Goal: Information Seeking & Learning: Learn about a topic

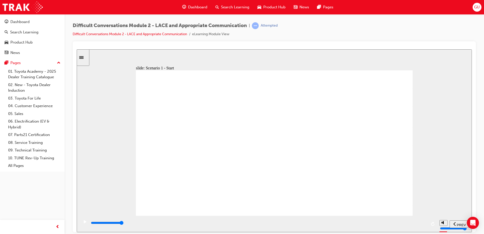
type input "6500"
checkbox input "true"
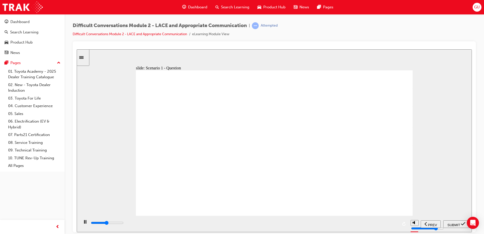
type input "7000"
checkbox input "true"
type input "11400"
checkbox input "true"
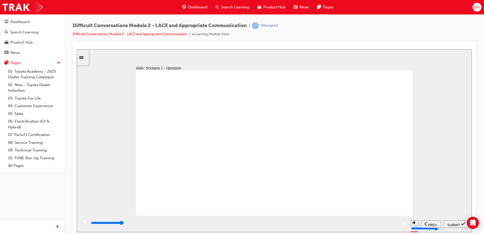
click at [450, 225] on span "SUBMIT" at bounding box center [454, 225] width 13 height 4
click at [418, 225] on div "playback controls" at bounding box center [258, 223] width 336 height 6
type input "8000"
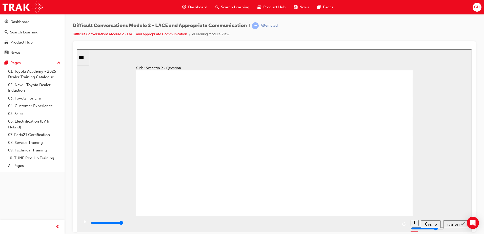
checkbox input "true"
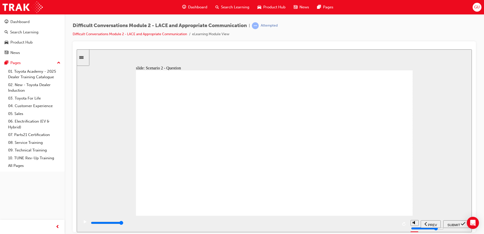
checkbox input "true"
click at [451, 223] on span "SUBMIT" at bounding box center [454, 225] width 13 height 4
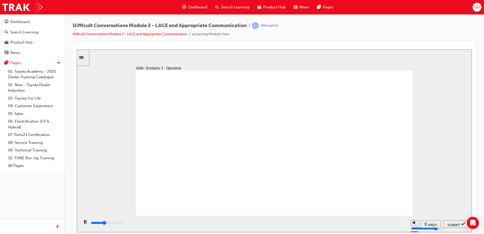
type input "3800"
checkbox input "true"
type input "3800"
checkbox input "false"
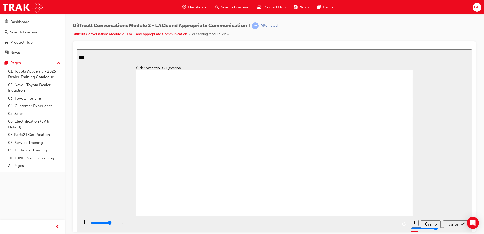
type input "5400"
checkbox input "true"
type input "9200"
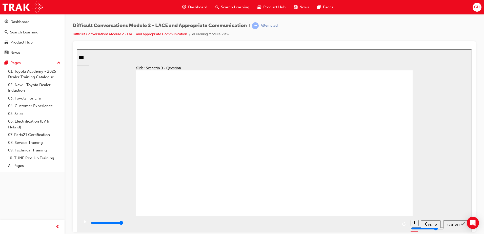
checkbox input "true"
click at [456, 223] on span "SUBMIT" at bounding box center [454, 225] width 13 height 4
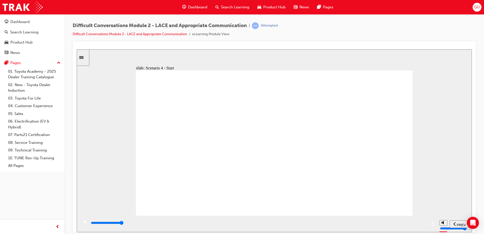
type input "7500"
checkbox input "true"
type input "8900"
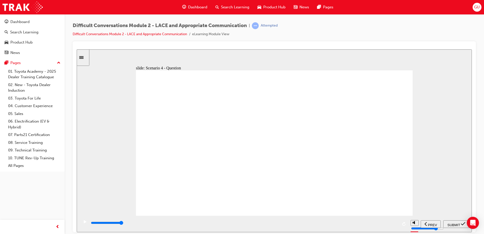
checkbox input "true"
drag, startPoint x: 458, startPoint y: 224, endPoint x: 429, endPoint y: 220, distance: 30.2
click at [458, 224] on span "SUBMIT" at bounding box center [454, 225] width 13 height 4
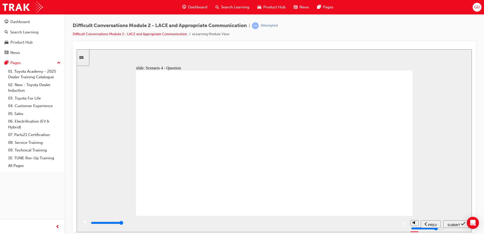
click at [421, 224] on div "playback controls" at bounding box center [258, 223] width 336 height 6
click at [422, 224] on div "playback controls" at bounding box center [258, 223] width 336 height 6
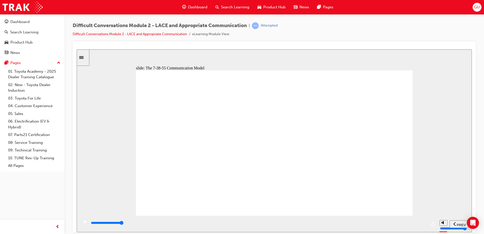
click at [424, 225] on div "playback controls" at bounding box center [258, 223] width 336 height 6
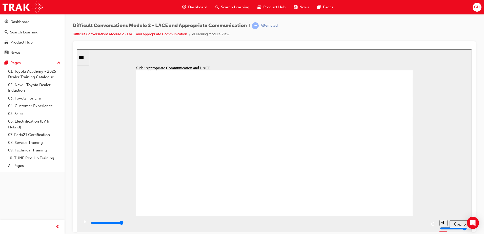
click at [124, 223] on input "slide progress" at bounding box center [107, 222] width 33 height 4
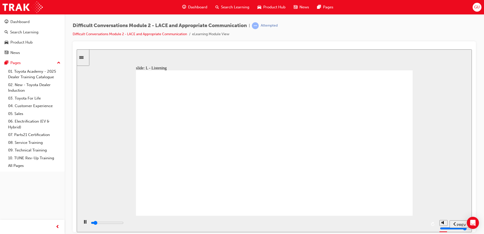
drag, startPoint x: 284, startPoint y: 137, endPoint x: 329, endPoint y: 140, distance: 44.9
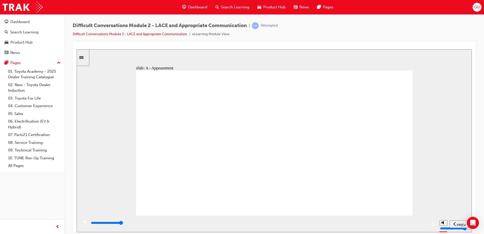
click at [124, 223] on input "slide progress" at bounding box center [107, 222] width 33 height 4
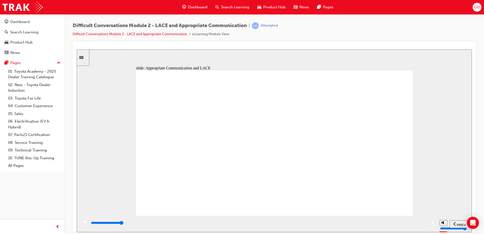
click at [422, 225] on div "playback controls" at bounding box center [258, 223] width 336 height 6
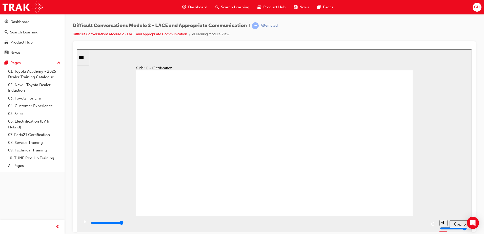
click at [421, 222] on div "playback controls" at bounding box center [258, 223] width 336 height 6
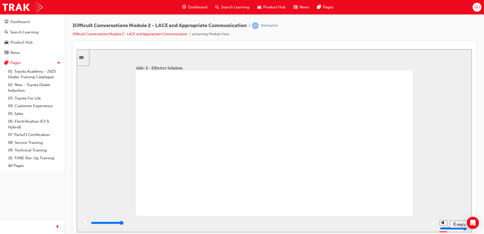
click at [423, 222] on div "playback controls" at bounding box center [258, 223] width 336 height 6
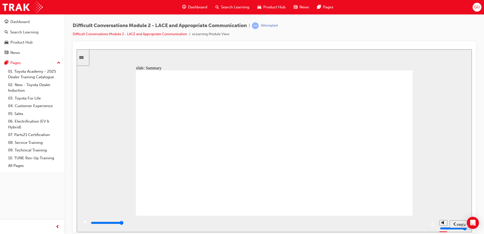
click at [420, 222] on div "playback controls" at bounding box center [258, 223] width 336 height 6
click at [422, 225] on div "playback controls" at bounding box center [258, 223] width 336 height 6
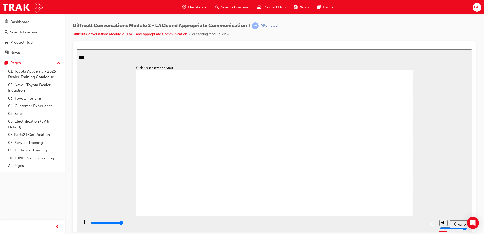
type input "9600"
checkbox input "true"
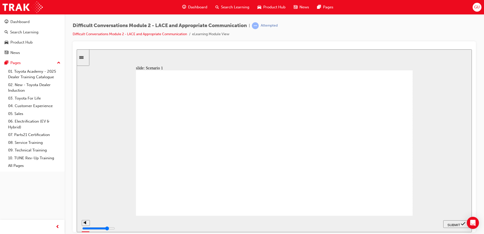
checkbox input "true"
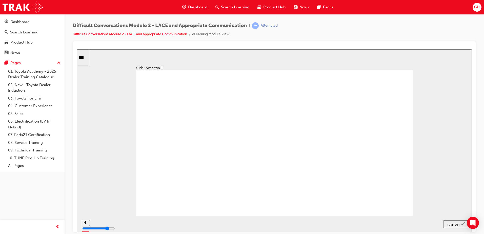
click at [455, 223] on span "SUBMIT" at bounding box center [454, 225] width 13 height 4
checkbox input "true"
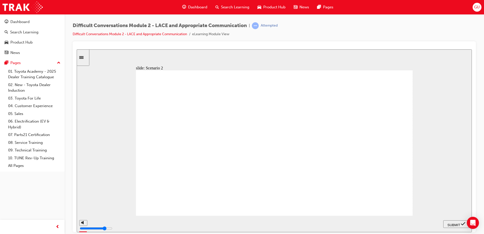
checkbox input "true"
drag, startPoint x: 197, startPoint y: 165, endPoint x: 181, endPoint y: 175, distance: 18.5
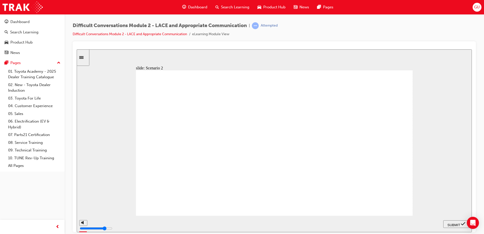
checkbox input "true"
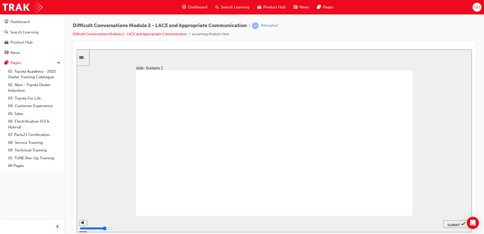
click at [452, 220] on button "SUBMIT" at bounding box center [456, 224] width 26 height 8
click at [110, 151] on div "slide: Scenario 3 Assessment – Question 3/3 Rectangle 2 Rectangle 1 What are so…" at bounding box center [274, 140] width 395 height 183
checkbox input "true"
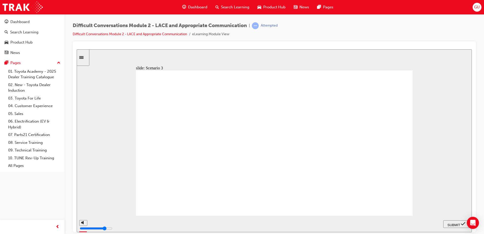
checkbox input "true"
click at [453, 221] on div "SUBMIT" at bounding box center [456, 223] width 22 height 5
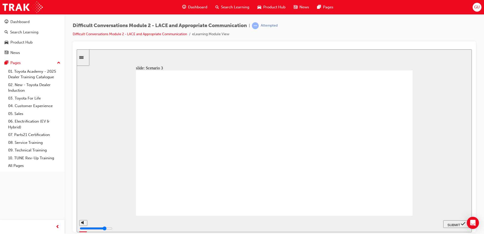
type input "4000"
click at [29, 107] on link "04. Customer Experience" at bounding box center [34, 106] width 56 height 8
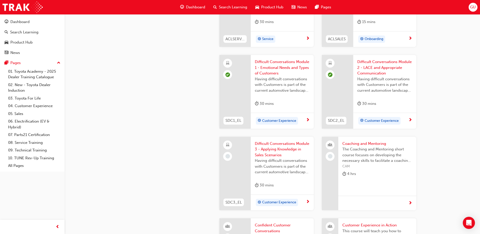
scroll to position [532, 0]
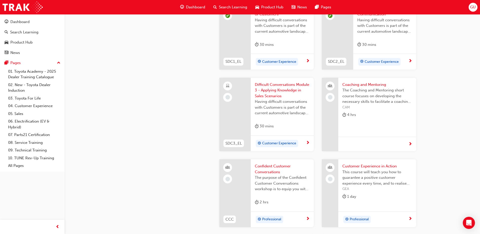
click at [276, 90] on span "Difficult Conversations Module 3 - Applying Knowledge in Sales Scenarios" at bounding box center [282, 90] width 55 height 17
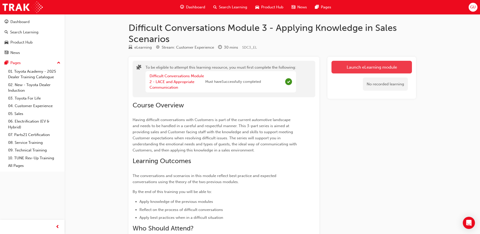
click at [356, 67] on button "Launch eLearning module" at bounding box center [372, 67] width 81 height 13
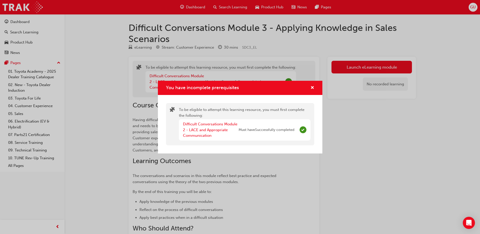
click at [308, 89] on div "You have incomplete prerequisites" at bounding box center [311, 88] width 8 height 6
click at [311, 87] on span "cross-icon" at bounding box center [313, 88] width 4 height 5
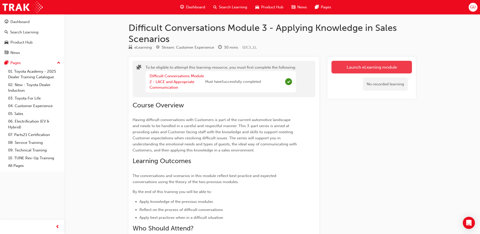
click at [351, 69] on button "Launch eLearning module" at bounding box center [372, 67] width 81 height 13
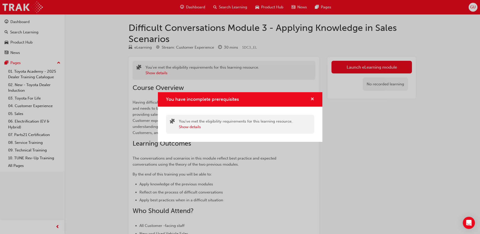
click at [311, 98] on span "cross-icon" at bounding box center [313, 99] width 4 height 5
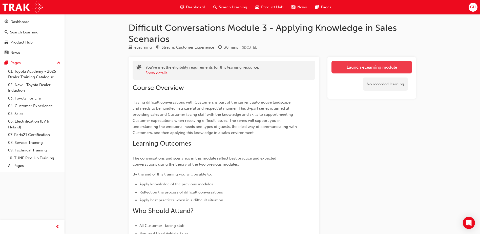
click at [341, 65] on button "Launch eLearning module" at bounding box center [372, 67] width 81 height 13
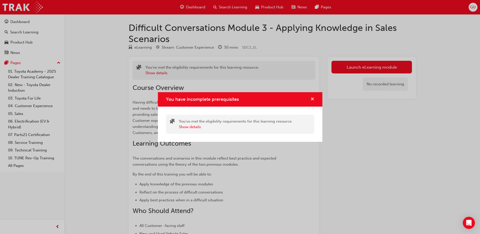
click at [313, 98] on span "cross-icon" at bounding box center [313, 99] width 4 height 5
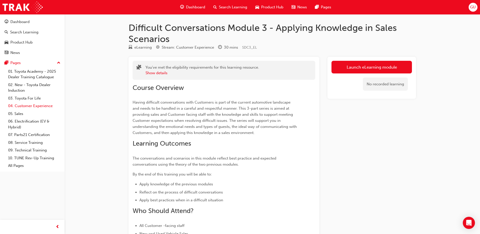
click at [36, 107] on link "04. Customer Experience" at bounding box center [34, 106] width 56 height 8
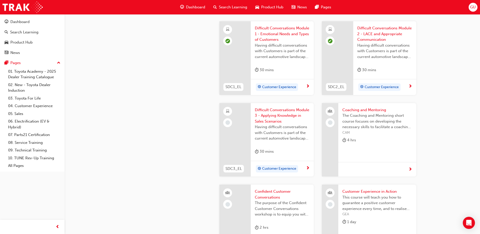
click at [271, 113] on span "Difficult Conversations Module 3 - Applying Knowledge in Sales Scenarios" at bounding box center [282, 115] width 55 height 17
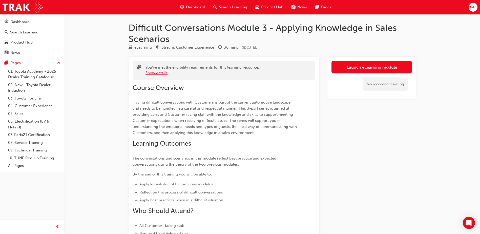
click at [158, 75] on button "Show details" at bounding box center [157, 73] width 22 height 6
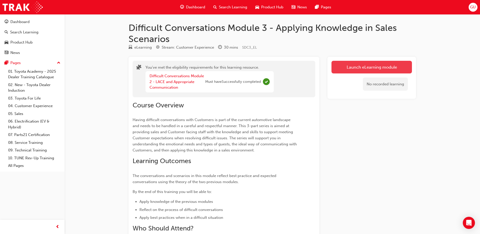
click at [350, 68] on link "Launch eLearning module" at bounding box center [372, 67] width 81 height 13
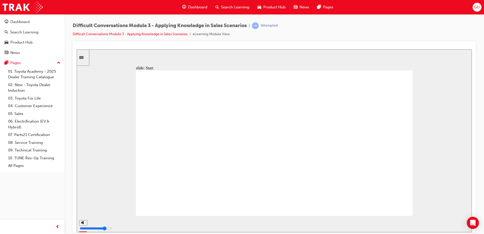
click at [422, 226] on div "playback controls" at bounding box center [258, 223] width 336 height 6
click at [422, 224] on div "playback controls" at bounding box center [258, 223] width 336 height 6
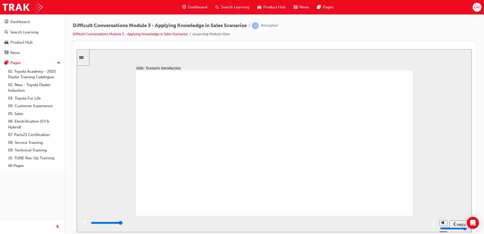
click at [414, 221] on div "playback controls" at bounding box center [258, 224] width 336 height 8
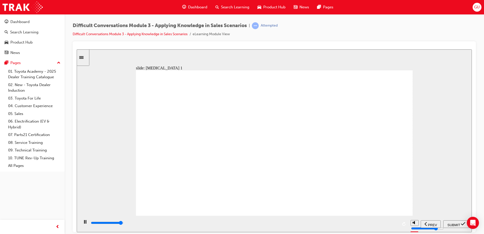
click at [389, 225] on div "playback controls" at bounding box center [244, 223] width 308 height 6
type input "24800"
radio input "true"
click at [452, 223] on span "SUBMIT" at bounding box center [454, 225] width 13 height 4
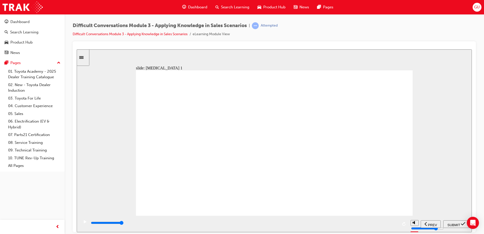
click at [417, 224] on div "playback controls" at bounding box center [258, 223] width 336 height 6
click at [124, 223] on input "slide progress" at bounding box center [107, 222] width 33 height 4
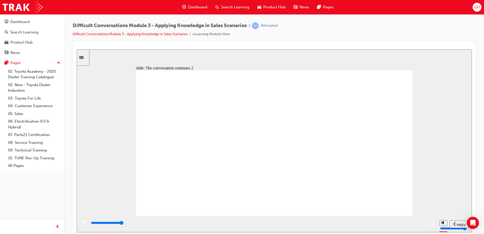
click at [390, 225] on div "playback controls" at bounding box center [244, 223] width 308 height 6
type input "10200"
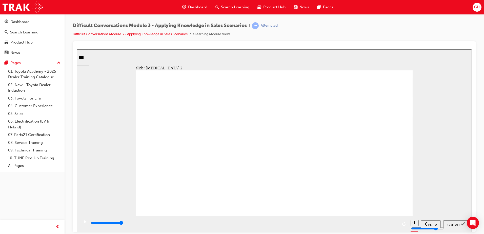
radio input "true"
click at [451, 223] on span "SUBMIT" at bounding box center [454, 225] width 13 height 4
type input "700"
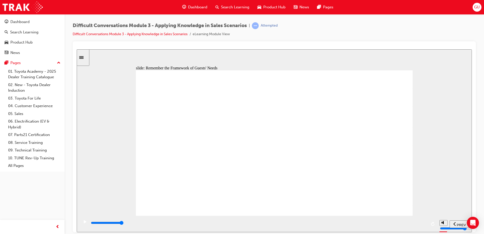
type input "14500"
